Goal: Find specific page/section

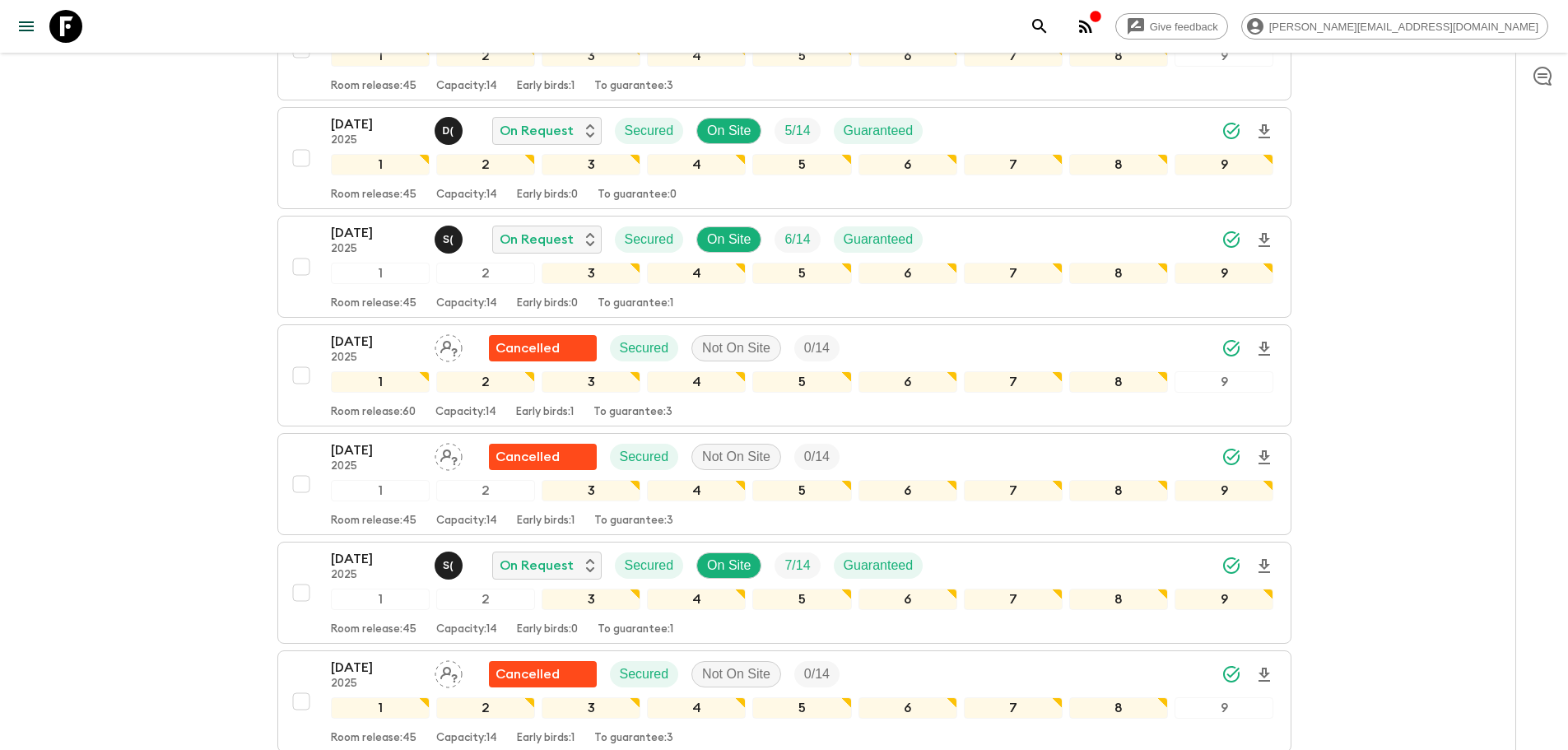
scroll to position [4303, 0]
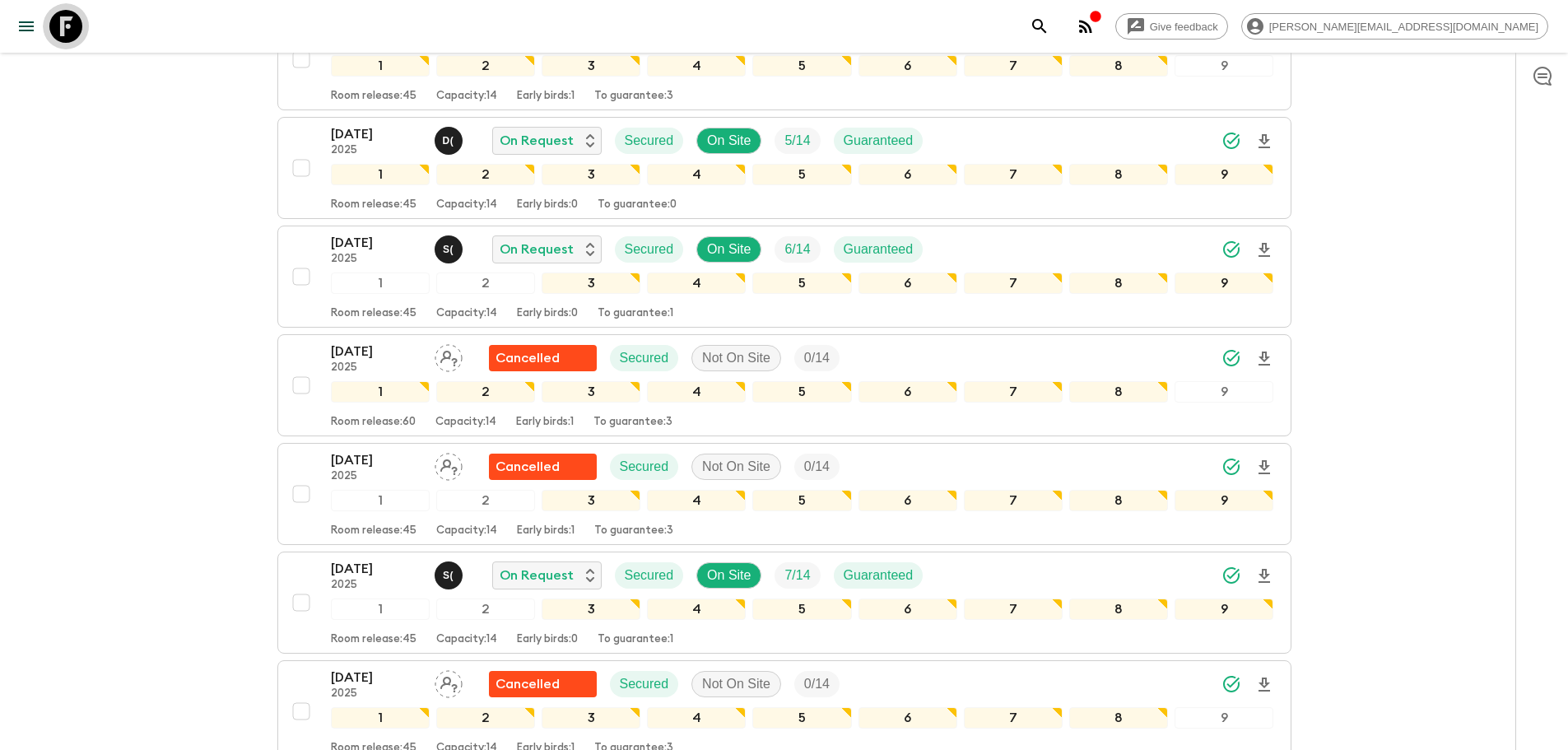
click at [80, 27] on icon at bounding box center [66, 27] width 33 height 33
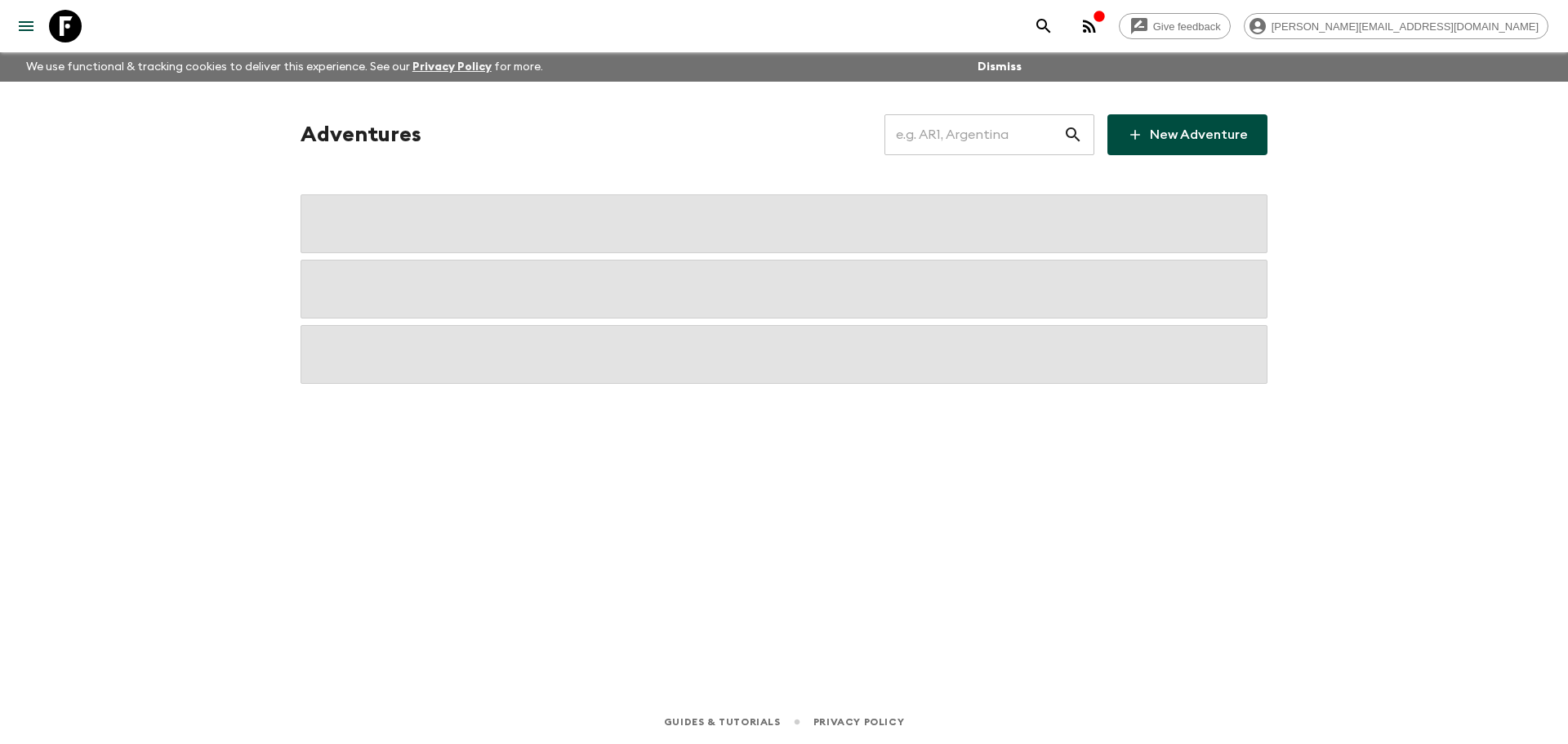
click at [958, 129] on input "text" at bounding box center [974, 134] width 179 height 46
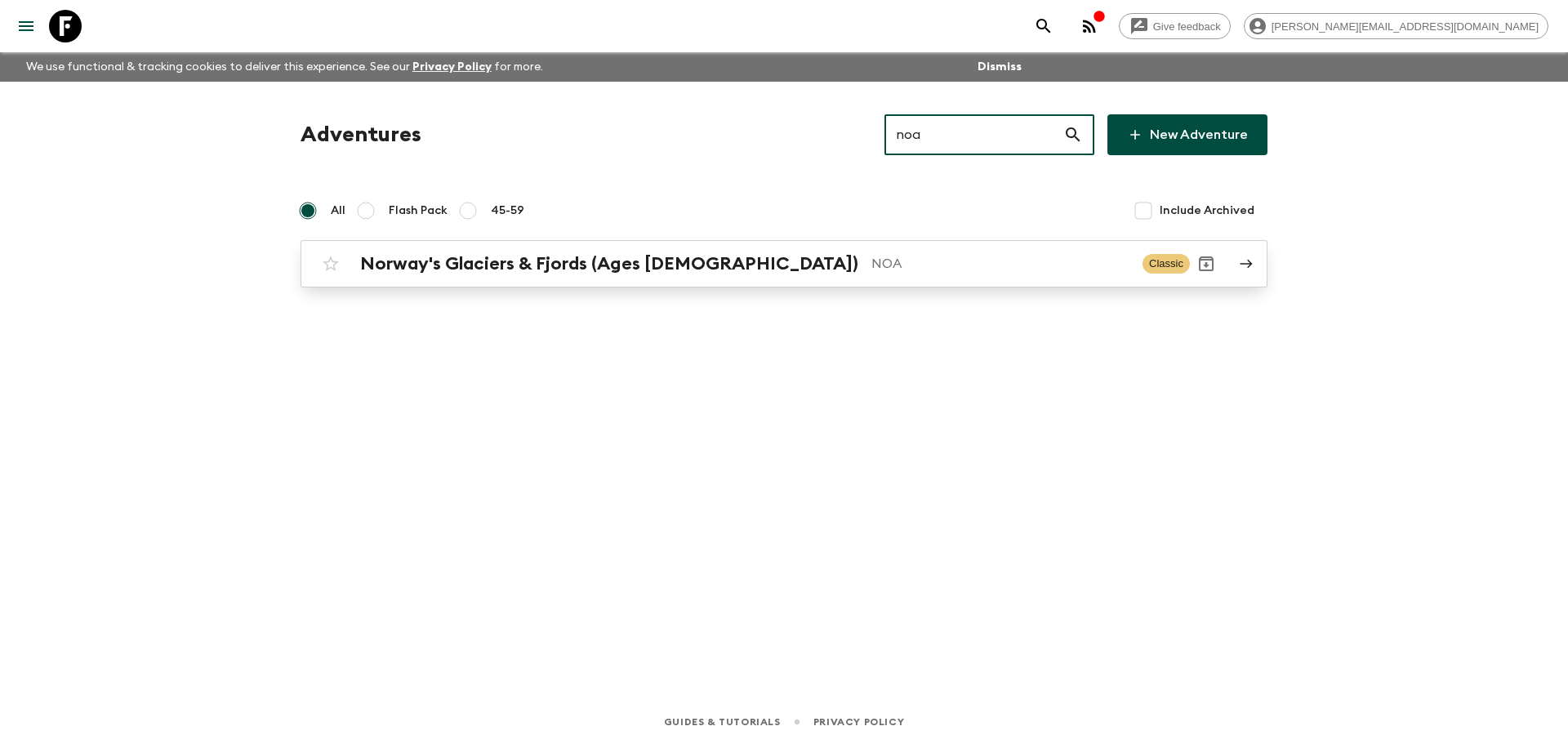
type input "noa"
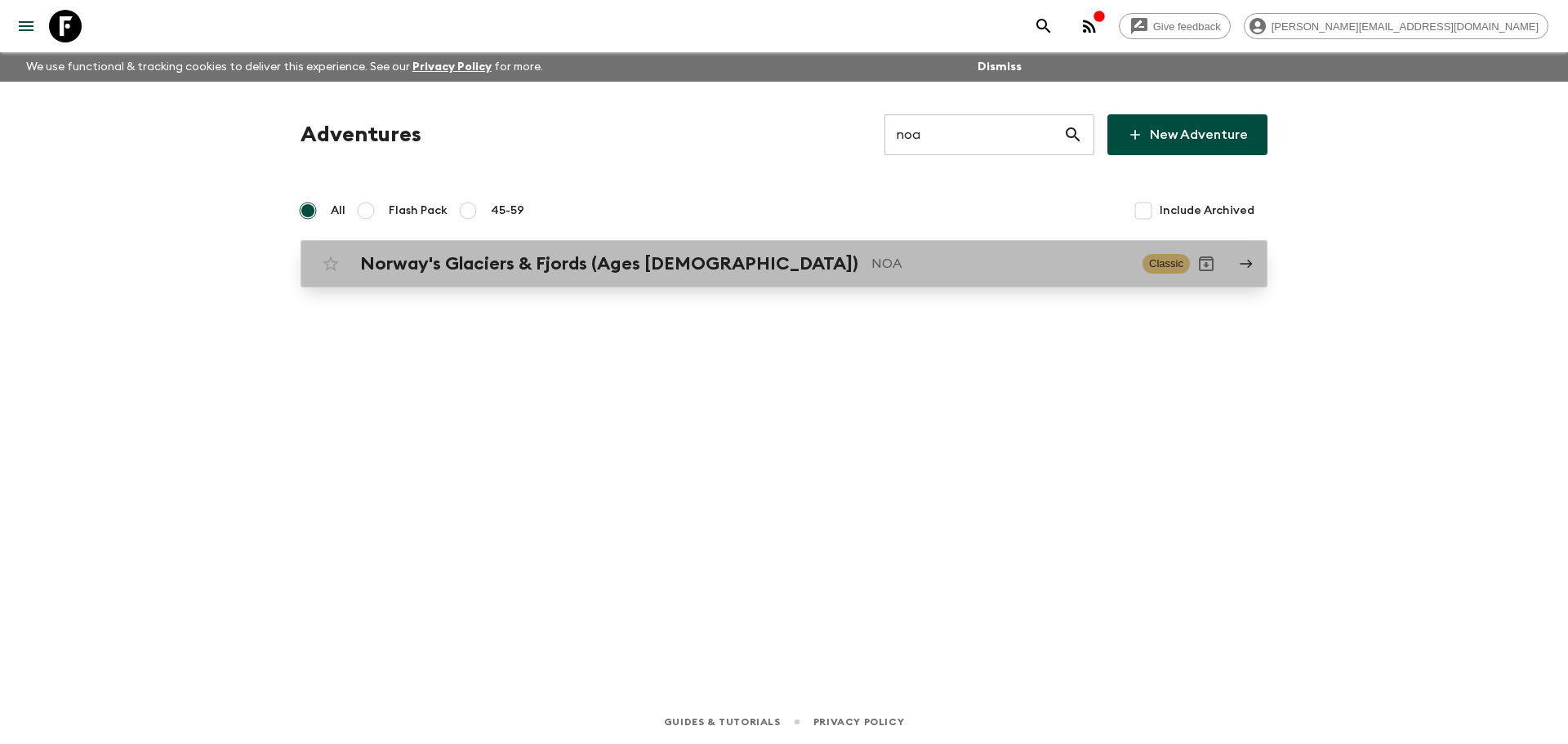
click at [702, 244] on link "Norway's Glaciers & Fjords (Ages [DEMOGRAPHIC_DATA]) NOA Classic" at bounding box center [784, 264] width 967 height 48
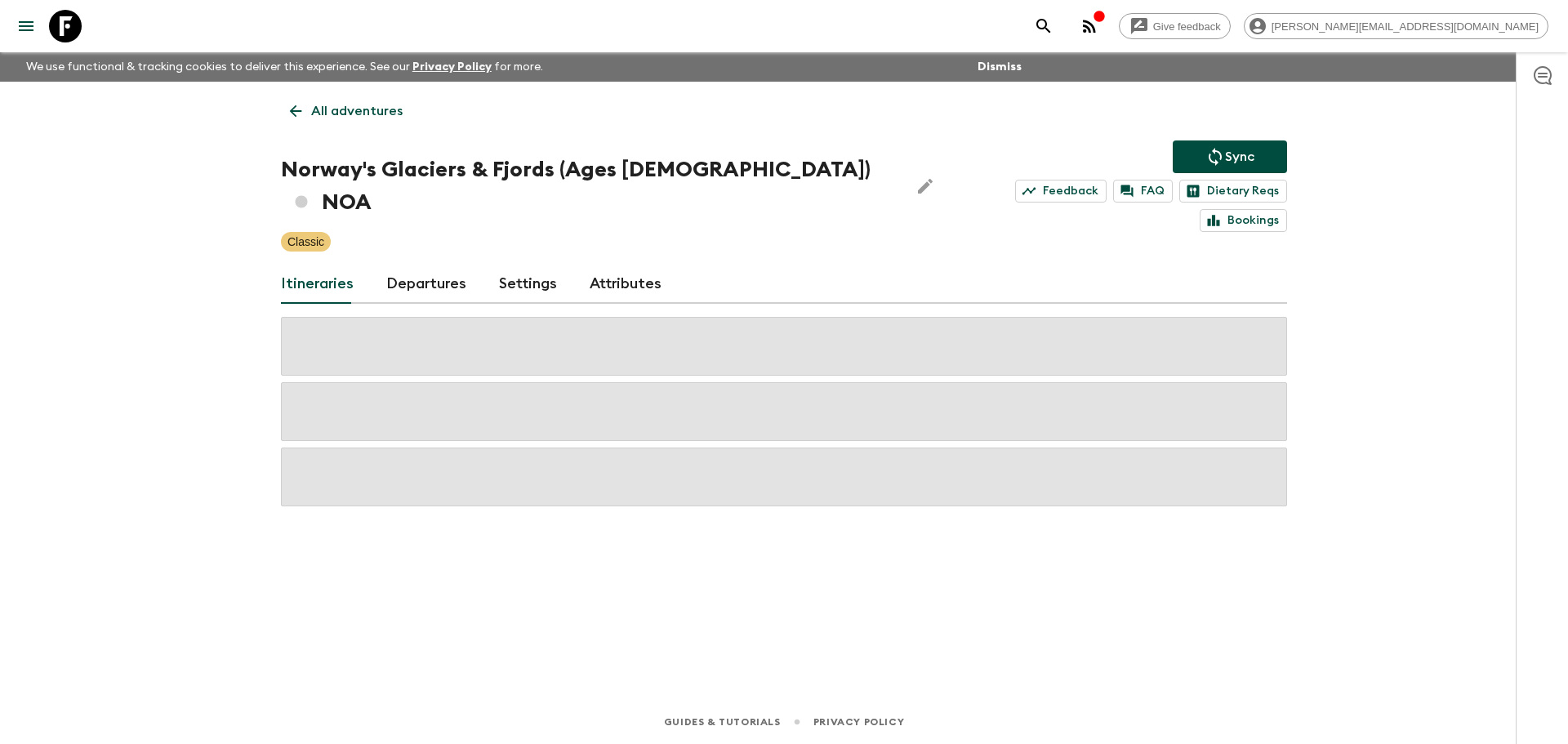
click at [429, 265] on link "Departures" at bounding box center [426, 284] width 80 height 39
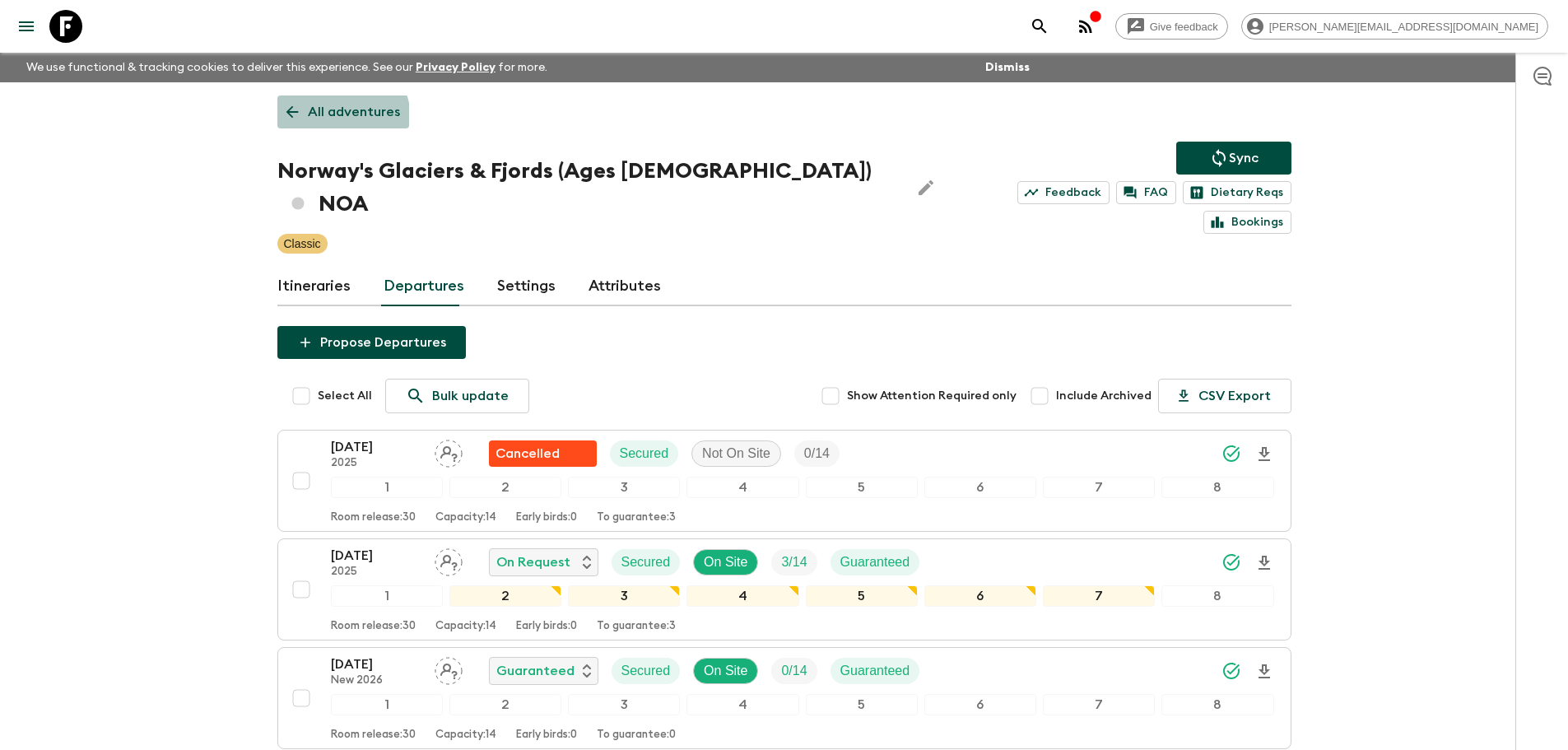
click at [334, 119] on p "All adventures" at bounding box center [354, 112] width 92 height 20
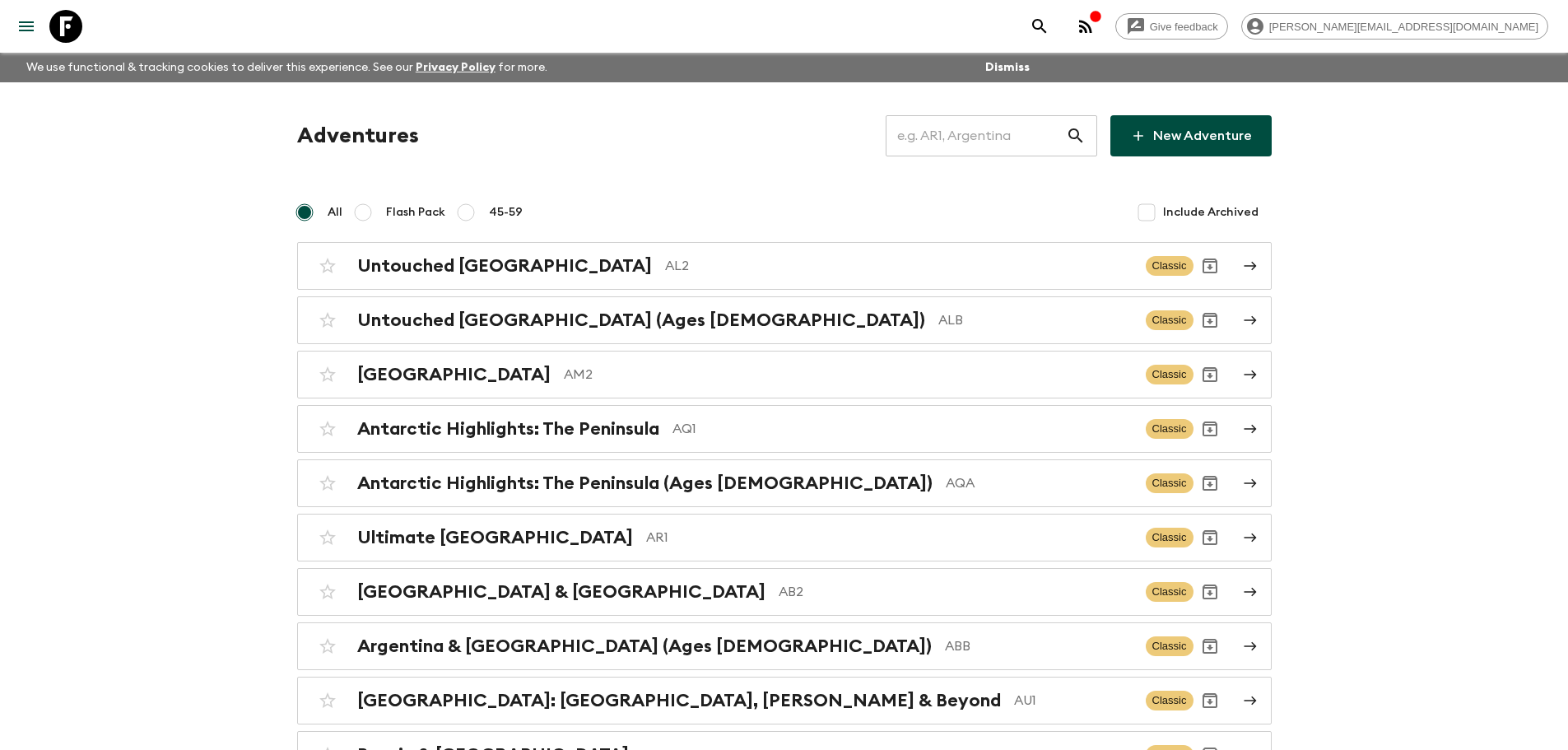
click at [1043, 149] on input "text" at bounding box center [976, 136] width 180 height 46
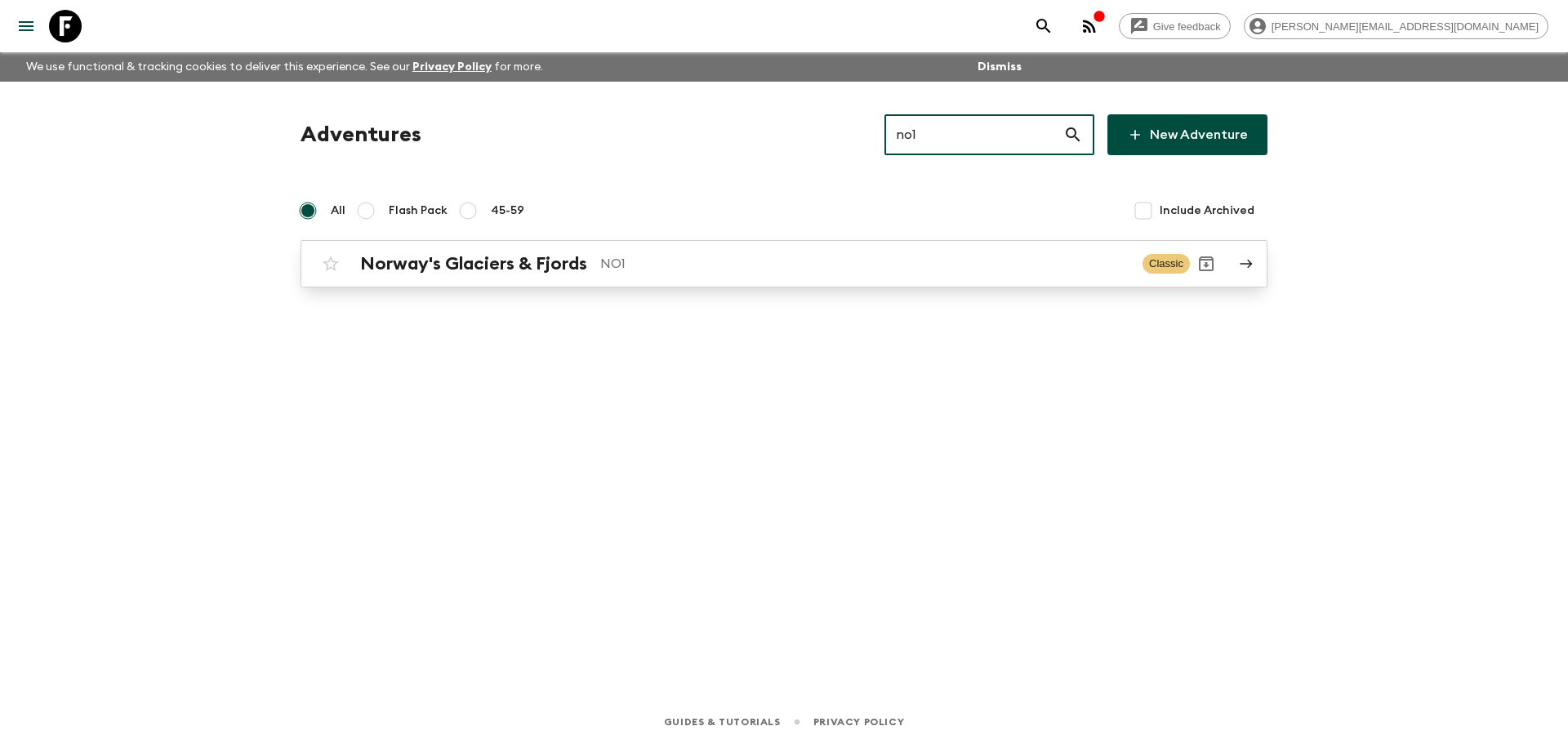
type input "no1"
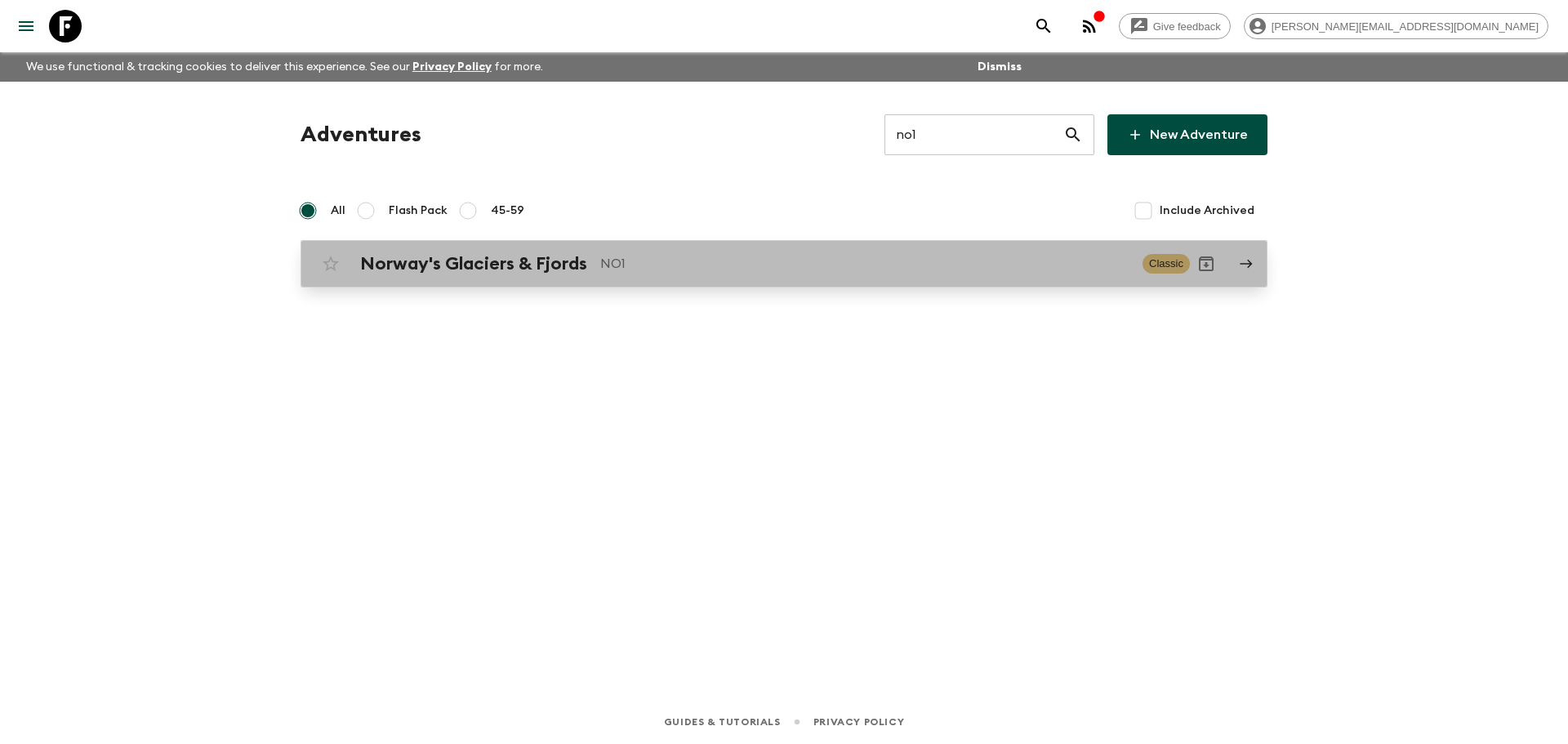
click at [779, 250] on div "Norway's Glaciers & Fjords NO1 Classic" at bounding box center [752, 264] width 875 height 32
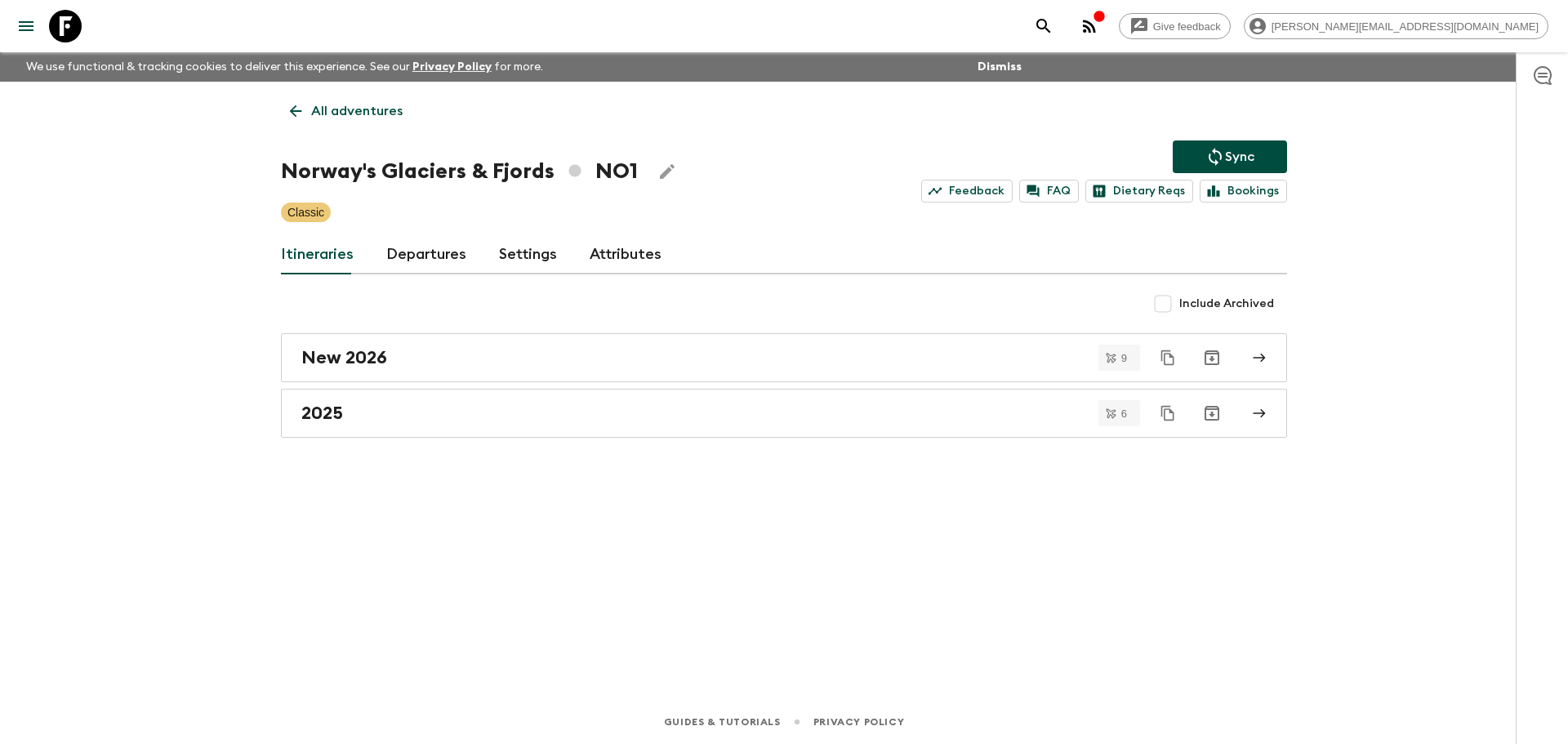
click at [436, 255] on link "Departures" at bounding box center [426, 255] width 80 height 39
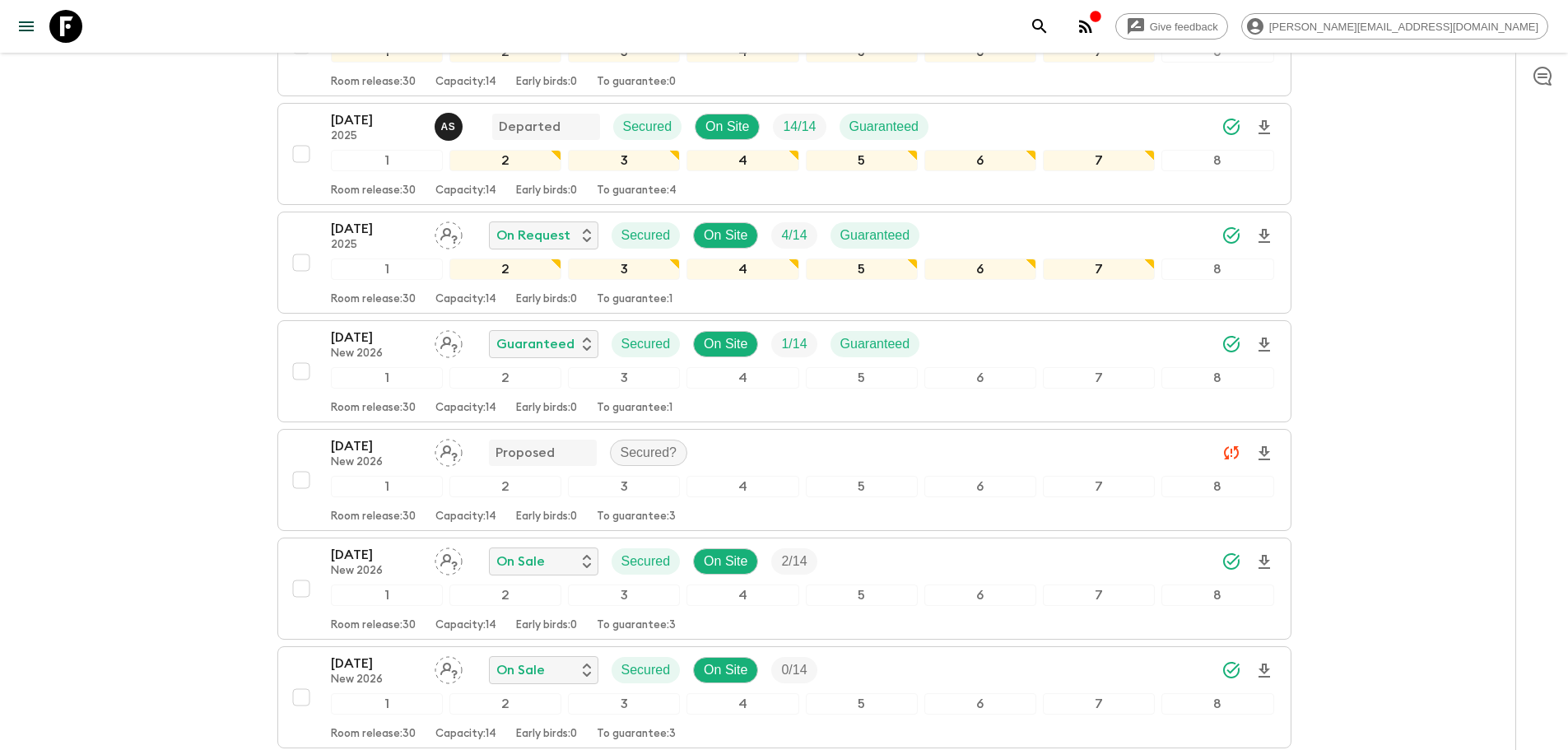
scroll to position [1473, 0]
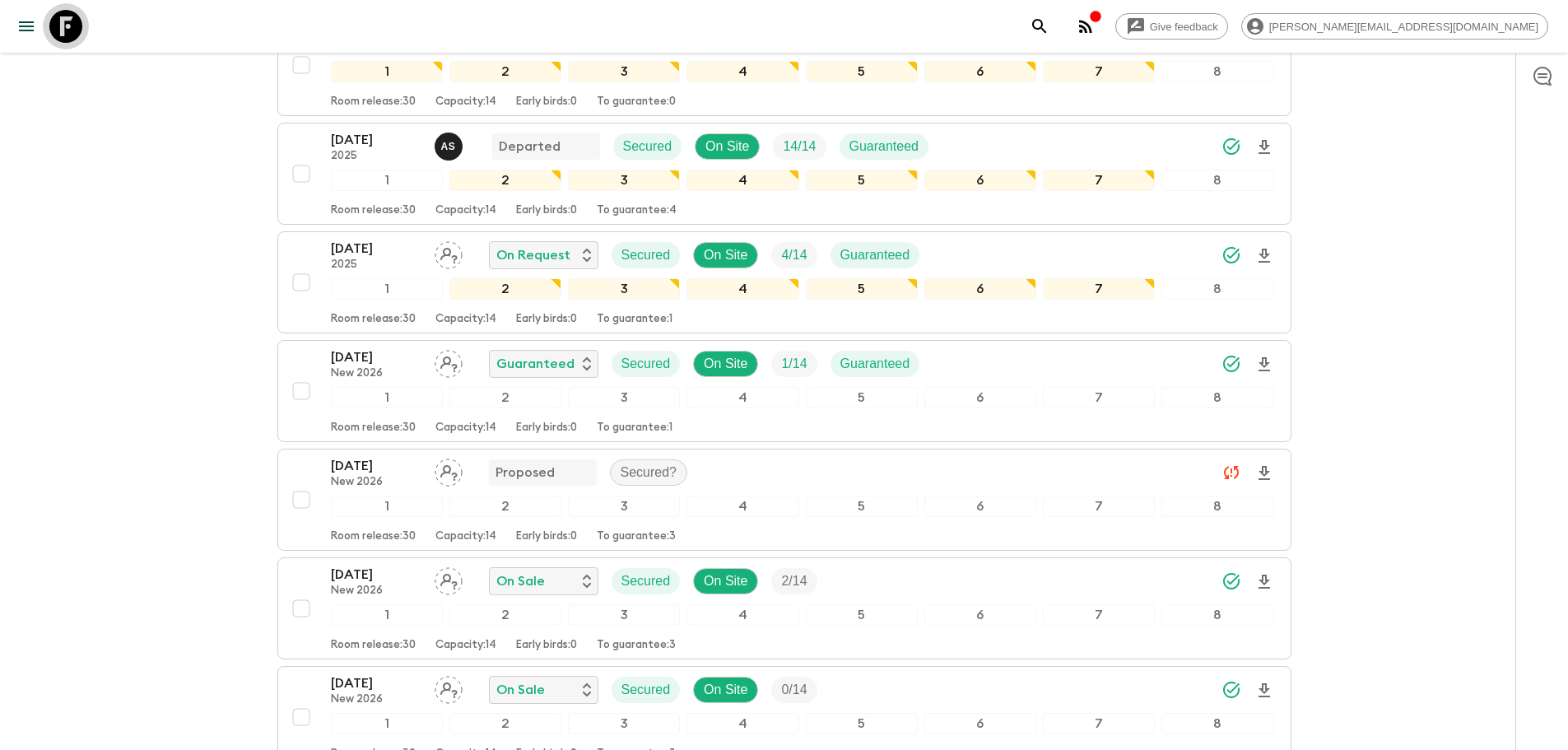
click at [70, 20] on icon at bounding box center [66, 27] width 33 height 33
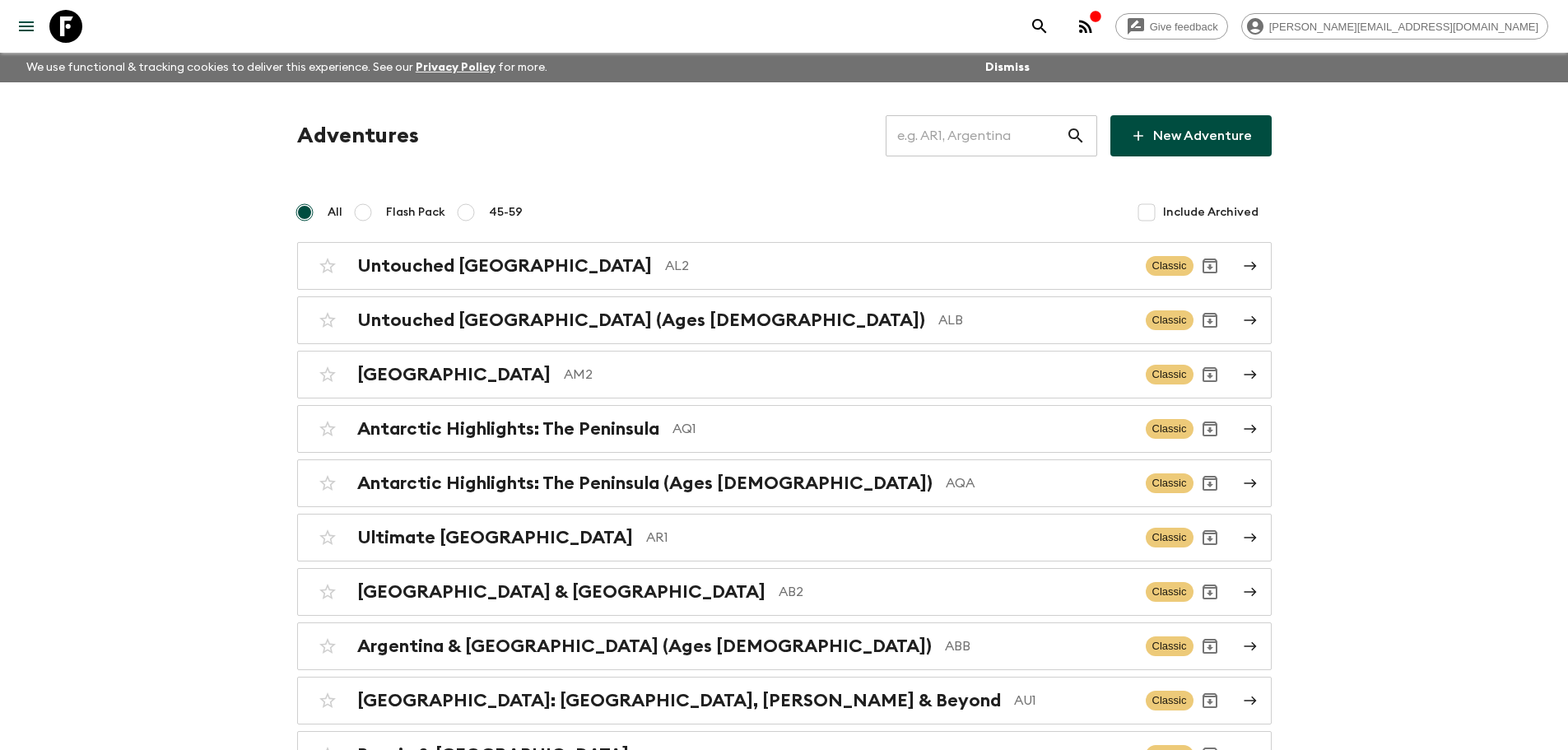
click at [1033, 138] on input "text" at bounding box center [976, 136] width 180 height 46
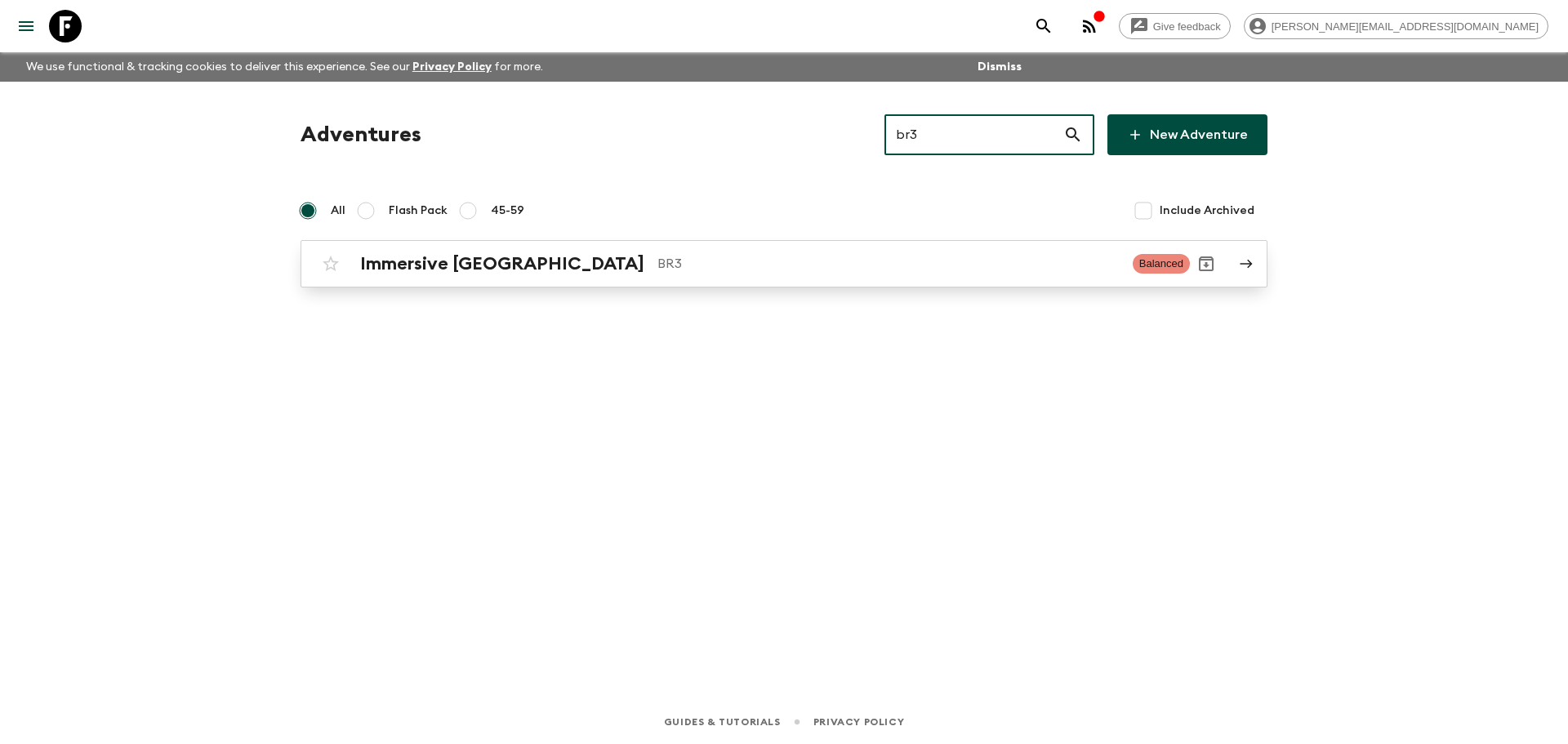
type input "br3"
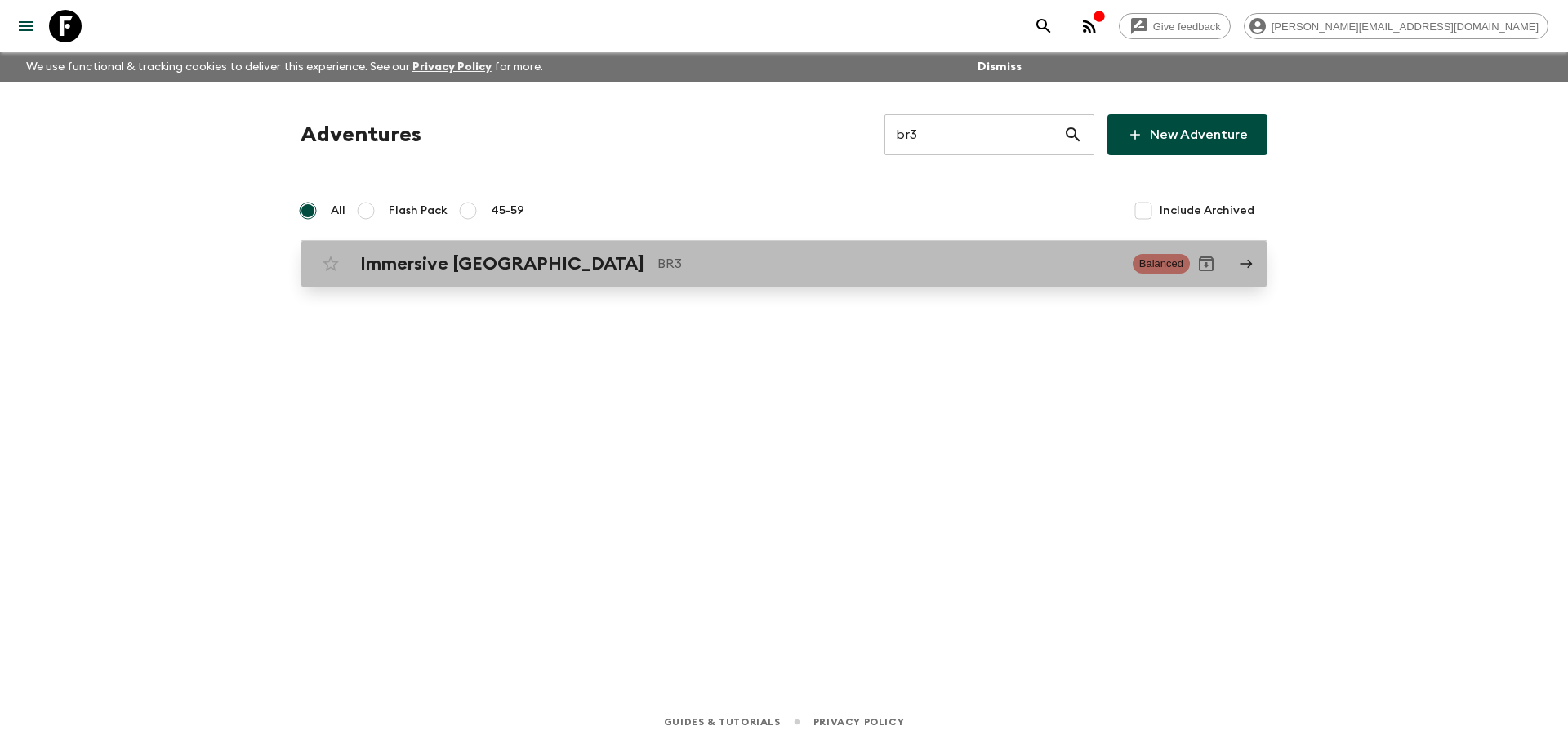
click at [657, 266] on p "BR3" at bounding box center [888, 263] width 462 height 20
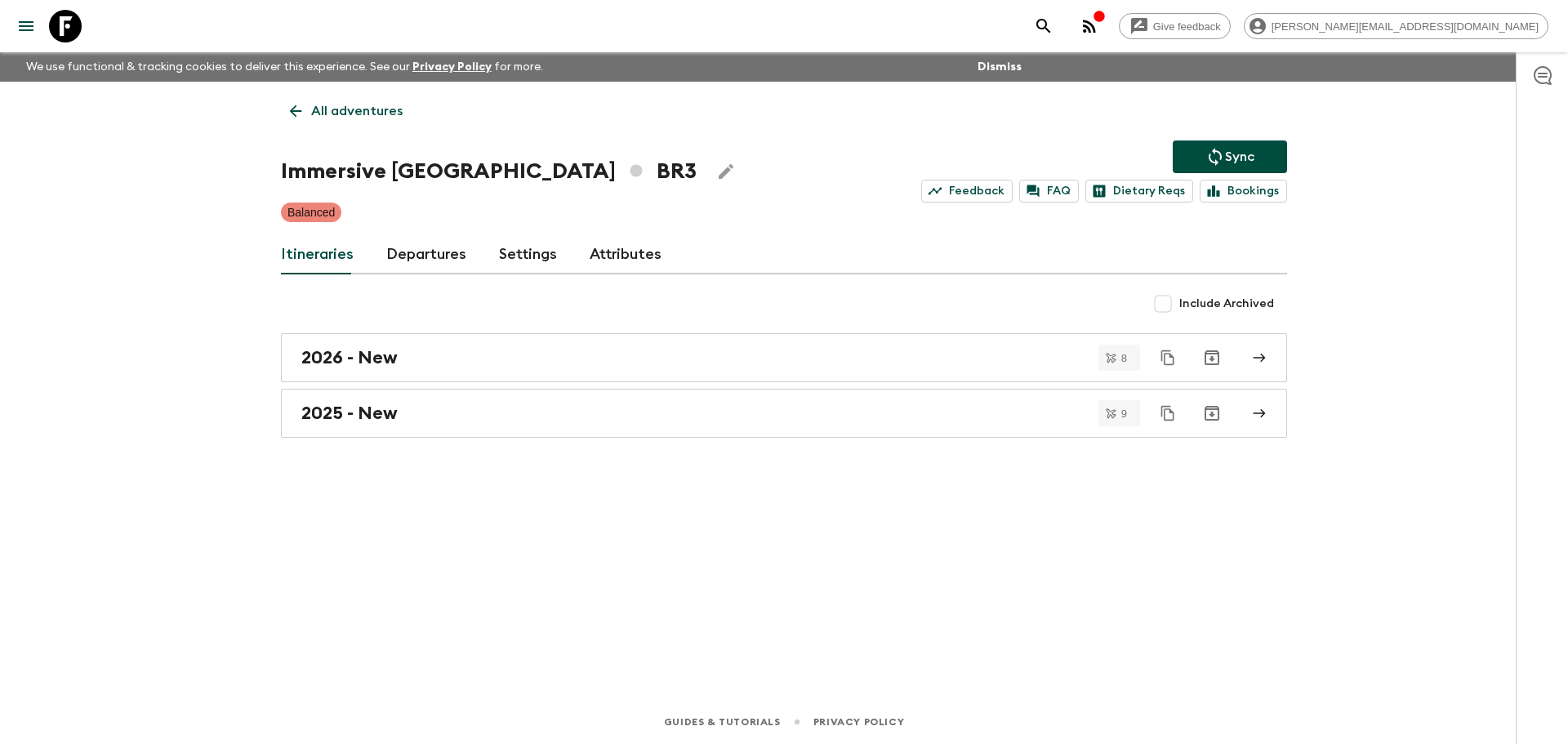
click at [399, 239] on link "Departures" at bounding box center [426, 255] width 80 height 39
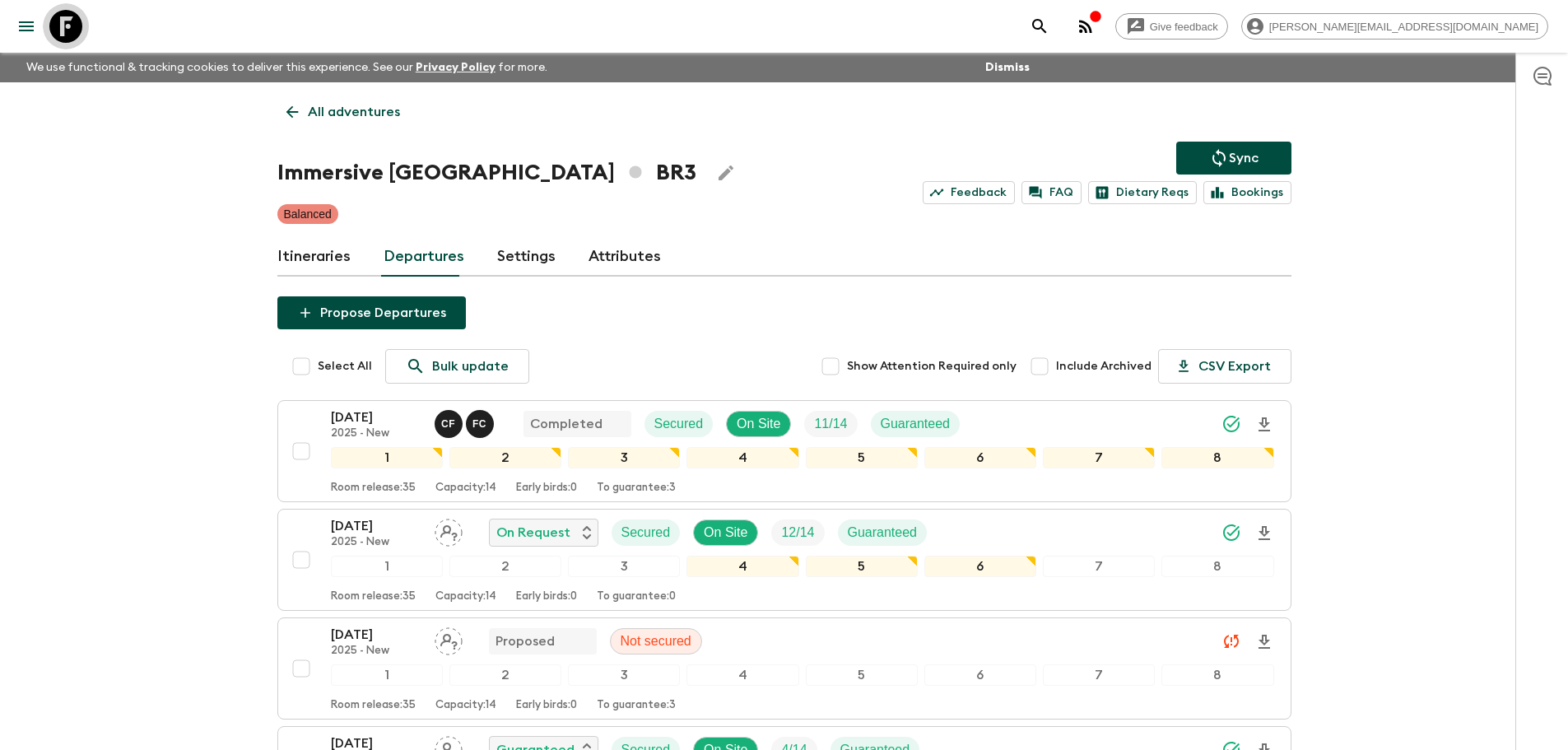
click at [73, 18] on icon at bounding box center [66, 27] width 33 height 33
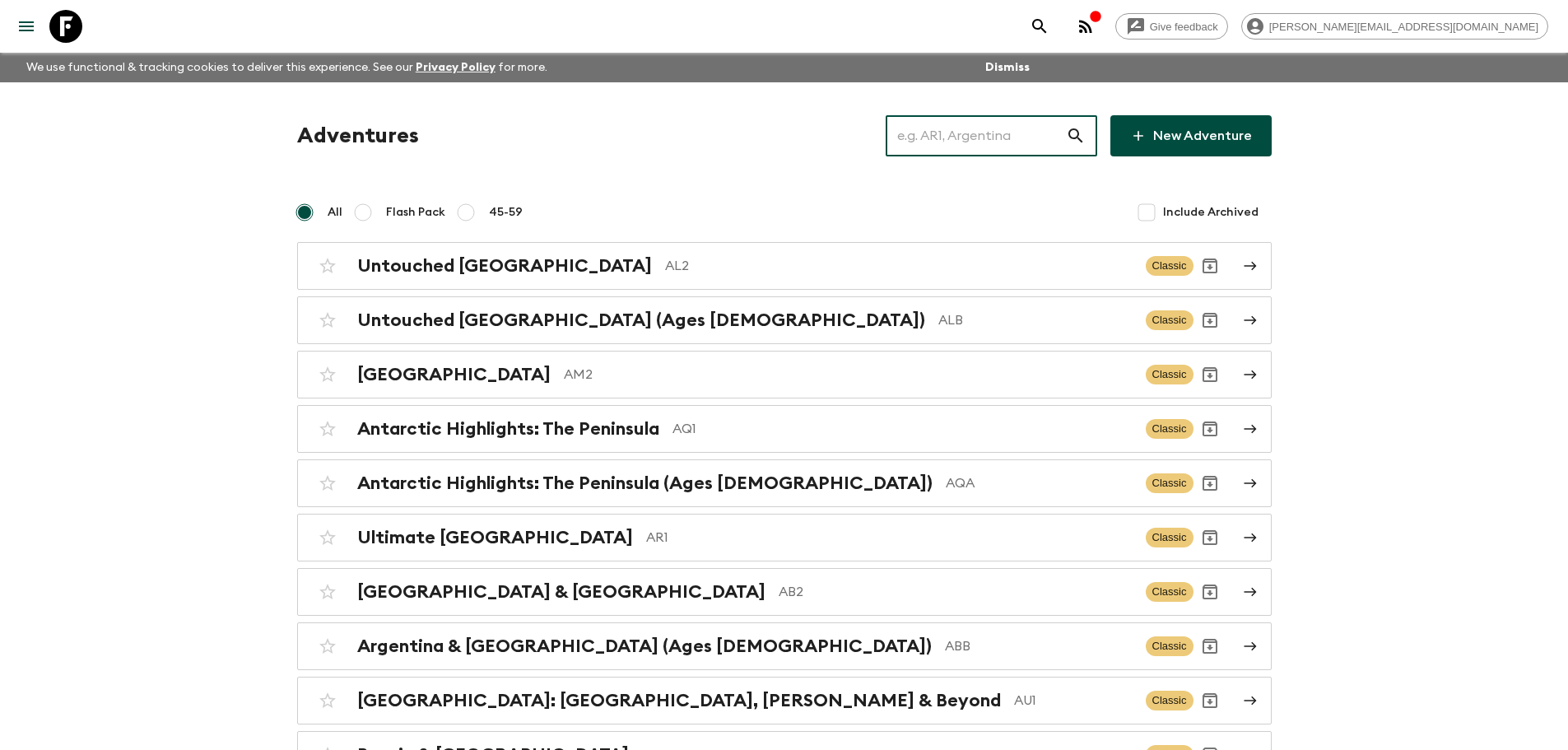
click at [1038, 138] on input "text" at bounding box center [976, 136] width 180 height 46
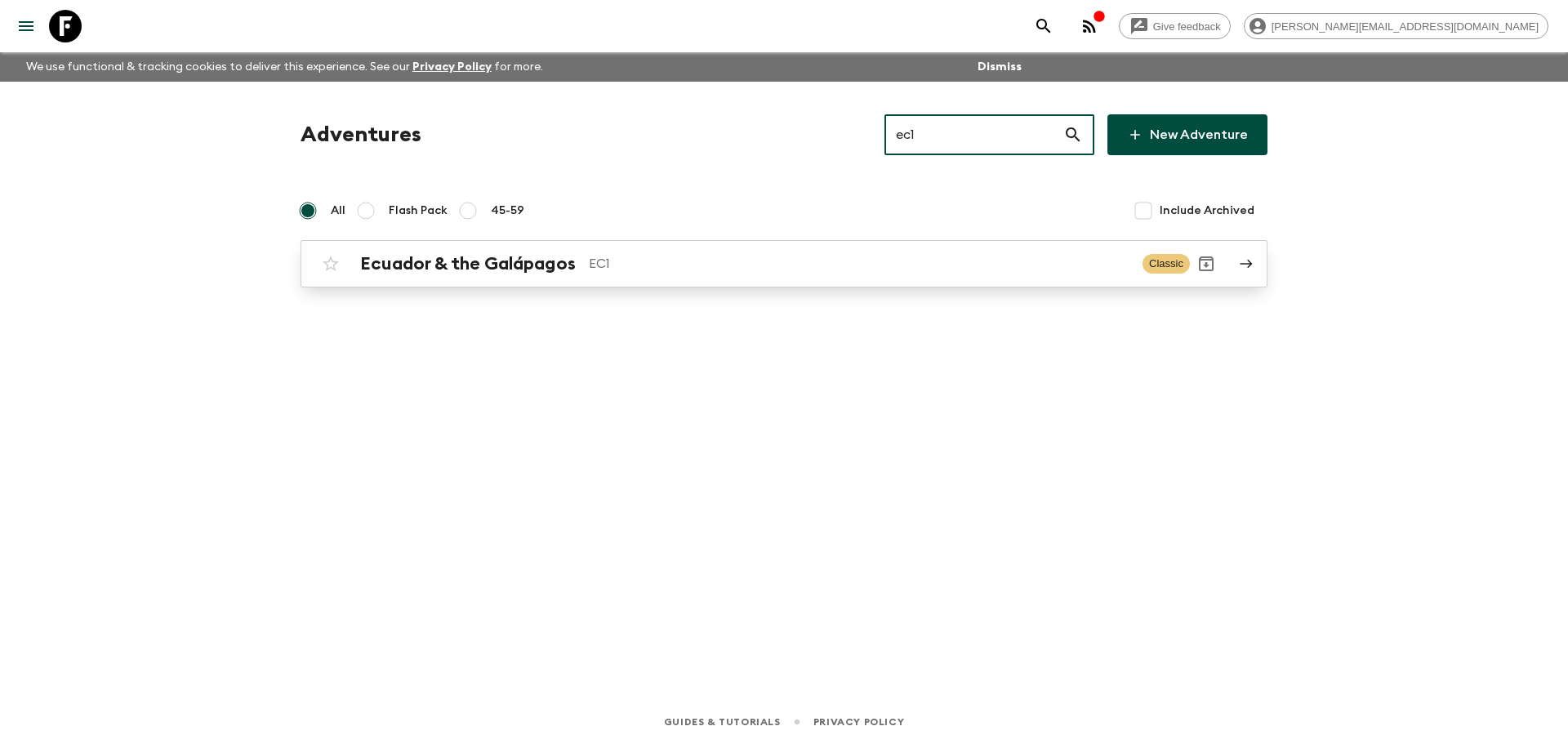
type input "ec1"
click at [649, 264] on p "EC1" at bounding box center [859, 263] width 541 height 20
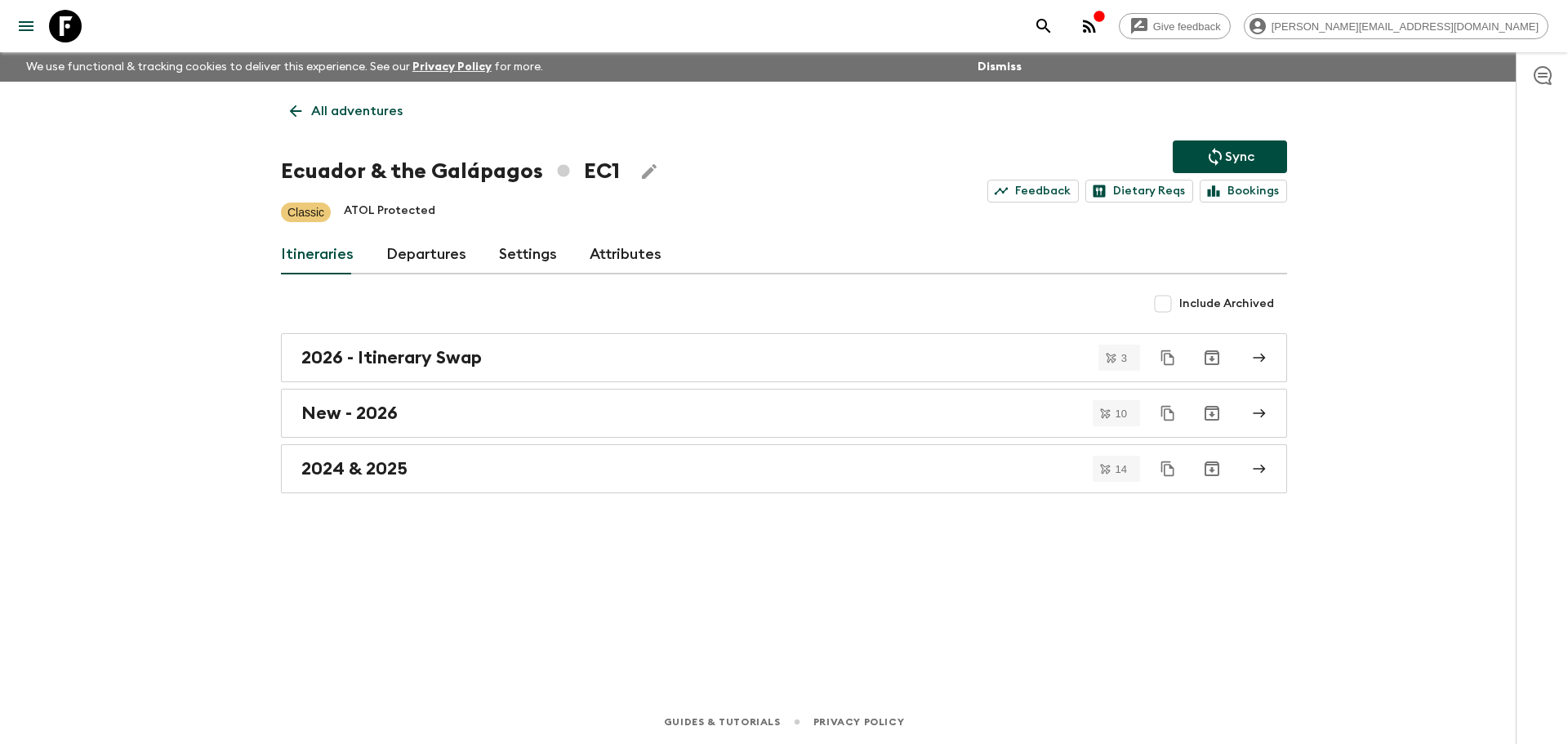
click at [436, 249] on link "Departures" at bounding box center [426, 255] width 80 height 39
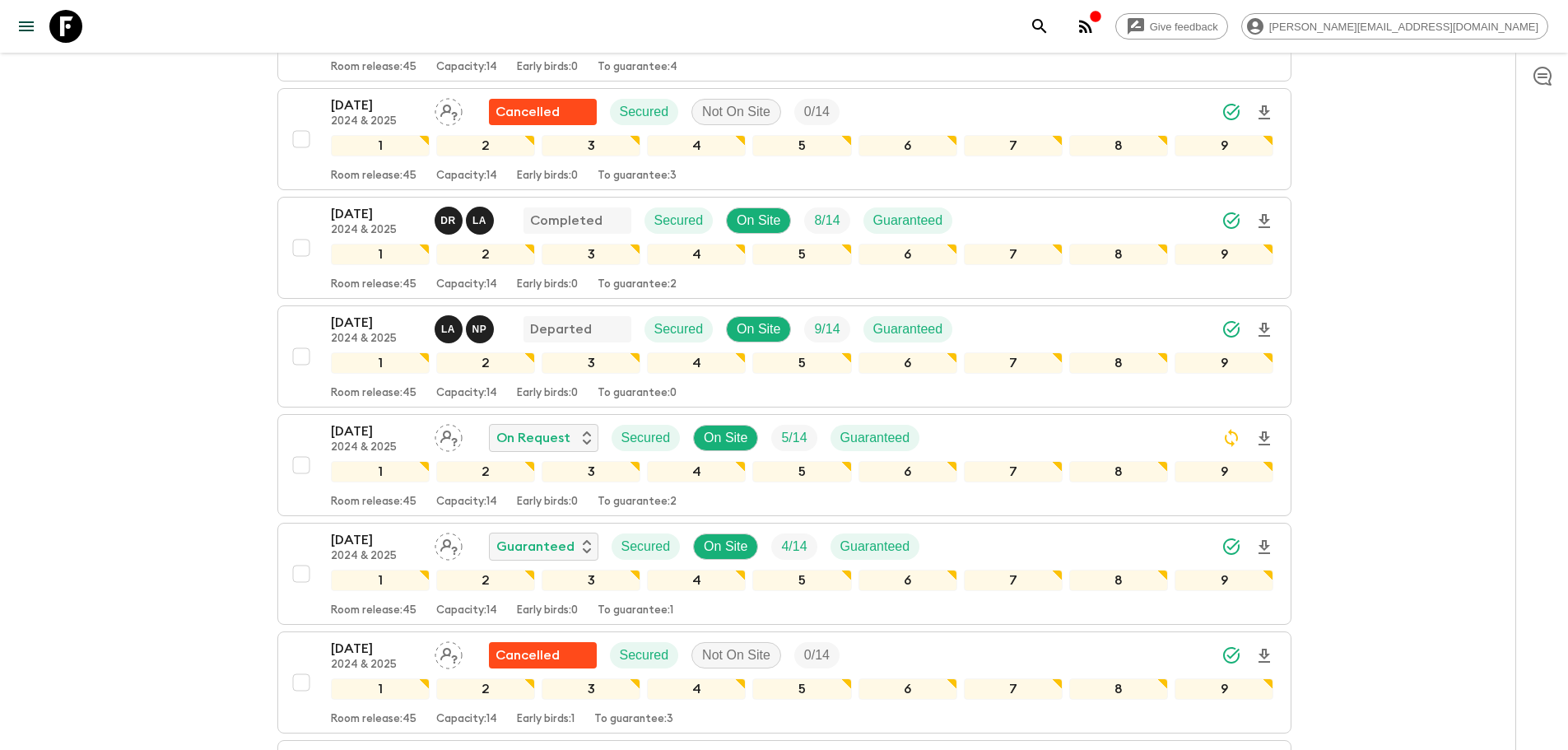
scroll to position [1303, 0]
